Goal: Contribute content: Add original content to the website for others to see

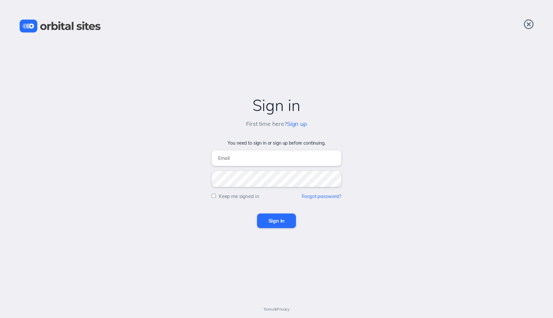
type input "[EMAIL_ADDRESS][DOMAIN_NAME]"
click at [276, 221] on input "Sign in" at bounding box center [276, 221] width 39 height 14
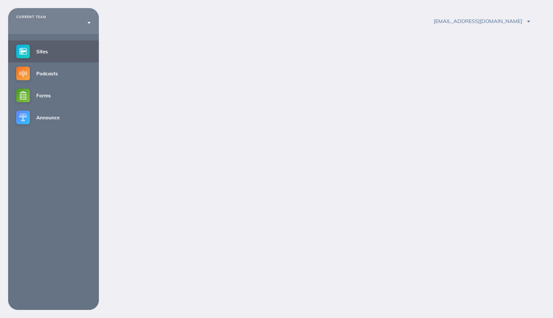
click at [278, 224] on div "CURRENT TEAM Create a New Team Sites Podcasts Forms Announce matt_jacobs@mac.co…" at bounding box center [276, 167] width 553 height 318
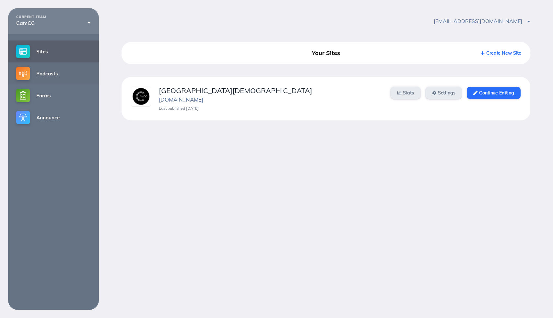
click at [52, 74] on link "Podcasts" at bounding box center [53, 74] width 91 height 22
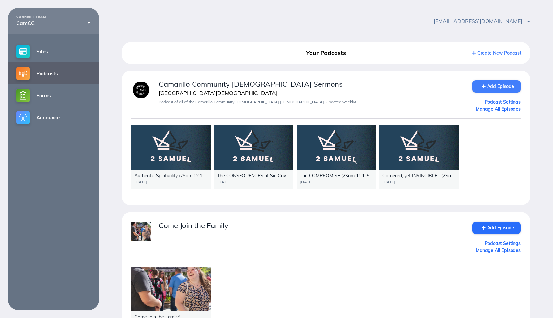
click at [502, 86] on link "Add Episode" at bounding box center [496, 86] width 48 height 12
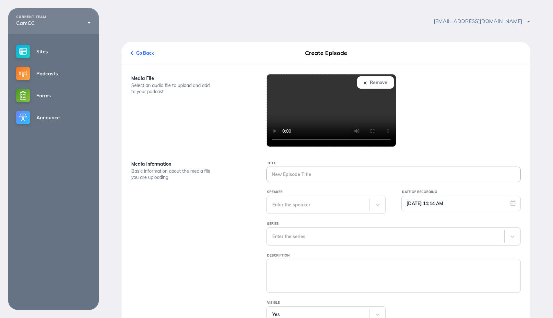
click at [293, 170] on input "Title" at bounding box center [393, 174] width 253 height 15
paste input "The Landscape of REDEMPTION 2Sam 12_15_25"
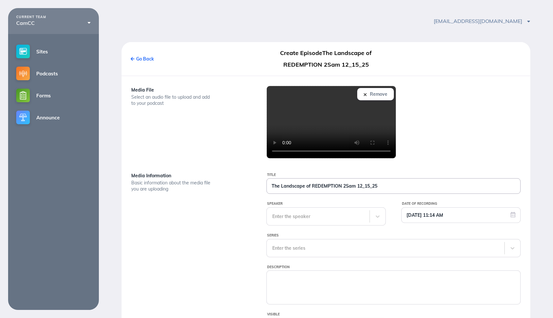
click at [343, 188] on input "The Landscape of REDEMPTION 2Sam 12_15_25" at bounding box center [393, 186] width 253 height 15
type input "The Landscape of REDEMPTION (2Sam 12:15-25)"
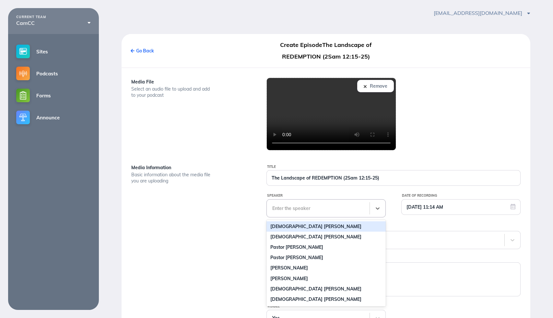
click at [280, 217] on div "Enter the speaker" at bounding box center [318, 208] width 103 height 17
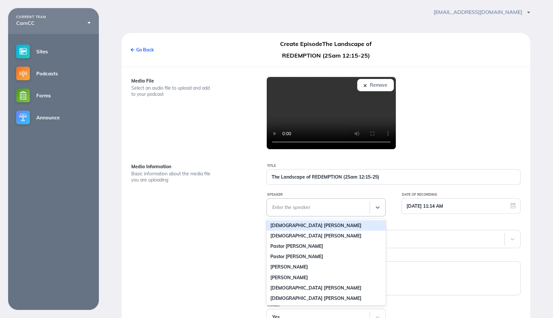
scroll to position [10, 0]
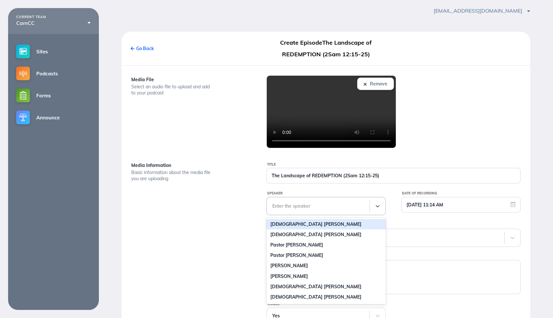
click at [284, 227] on div "Pastor David Hurtado" at bounding box center [325, 224] width 119 height 10
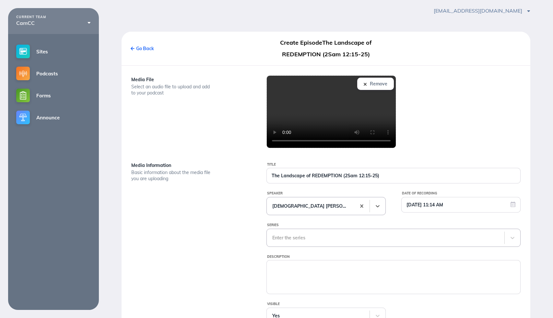
click at [285, 241] on div "Enter the series" at bounding box center [393, 238] width 254 height 18
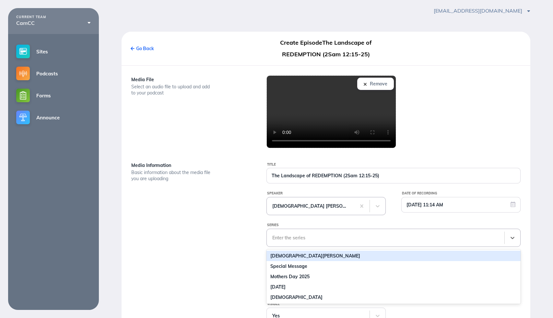
scroll to position [42, 0]
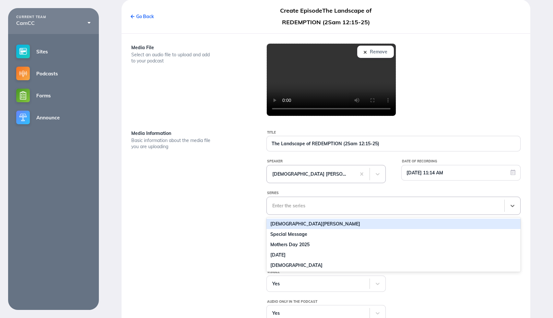
click at [285, 225] on div "2 Samuel" at bounding box center [393, 224] width 254 height 10
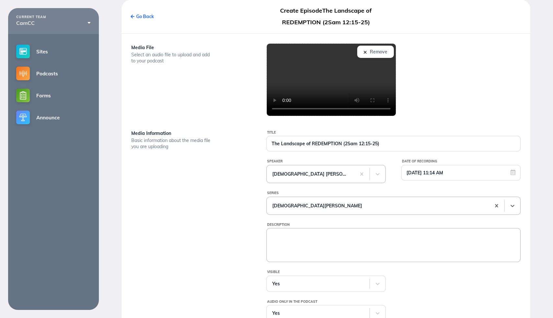
click at [286, 244] on textarea "Description" at bounding box center [393, 245] width 253 height 32
paste textarea "The Landscape of REDEMPTION 2Sam 12_15_25"
drag, startPoint x: 341, startPoint y: 237, endPoint x: 209, endPoint y: 234, distance: 131.8
click at [209, 234] on div "Media Information Basic information about the media file you are uploading Titl…" at bounding box center [325, 228] width 405 height 199
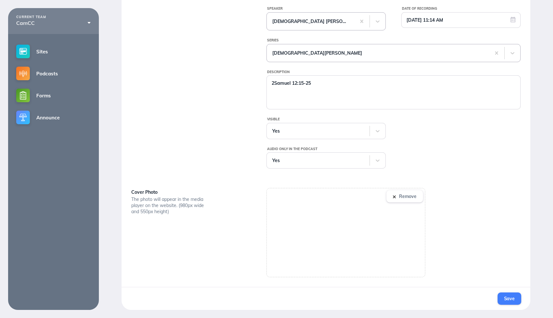
scroll to position [196, 0]
type textarea "2Samuel 12:15-25"
click at [512, 302] on span "Save" at bounding box center [509, 299] width 11 height 6
